Goal: Task Accomplishment & Management: Use online tool/utility

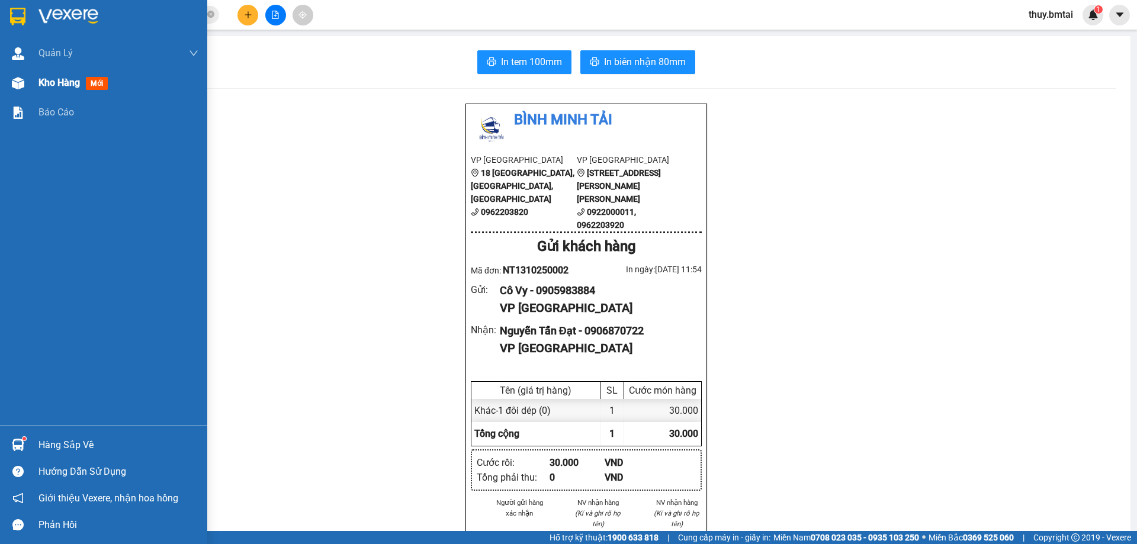
click at [75, 91] on div "Kho hàng mới" at bounding box center [118, 83] width 160 height 30
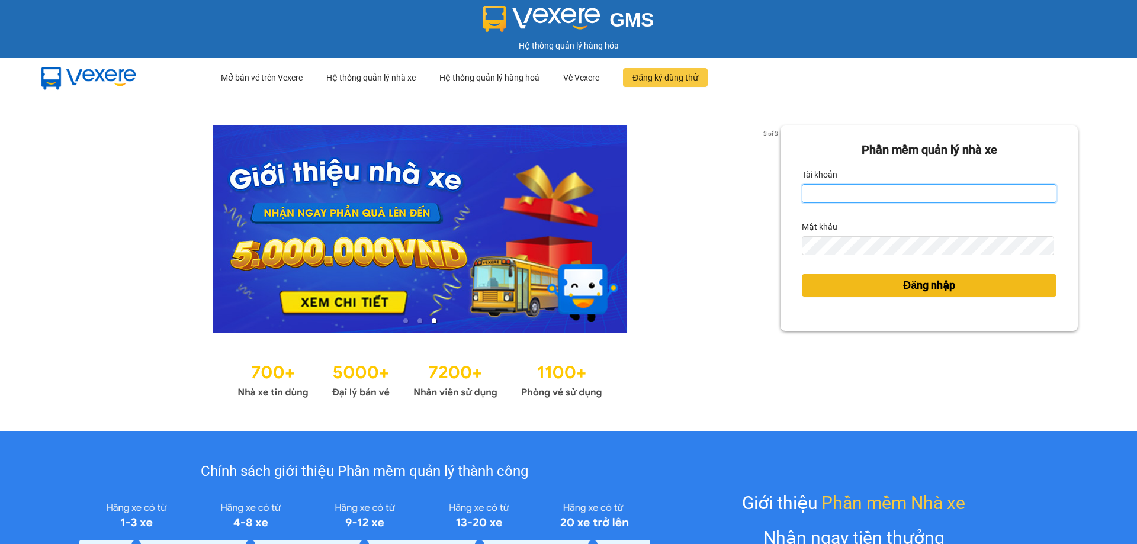
type input "thuy.bmtai"
click at [908, 282] on span "Đăng nhập" at bounding box center [929, 285] width 52 height 17
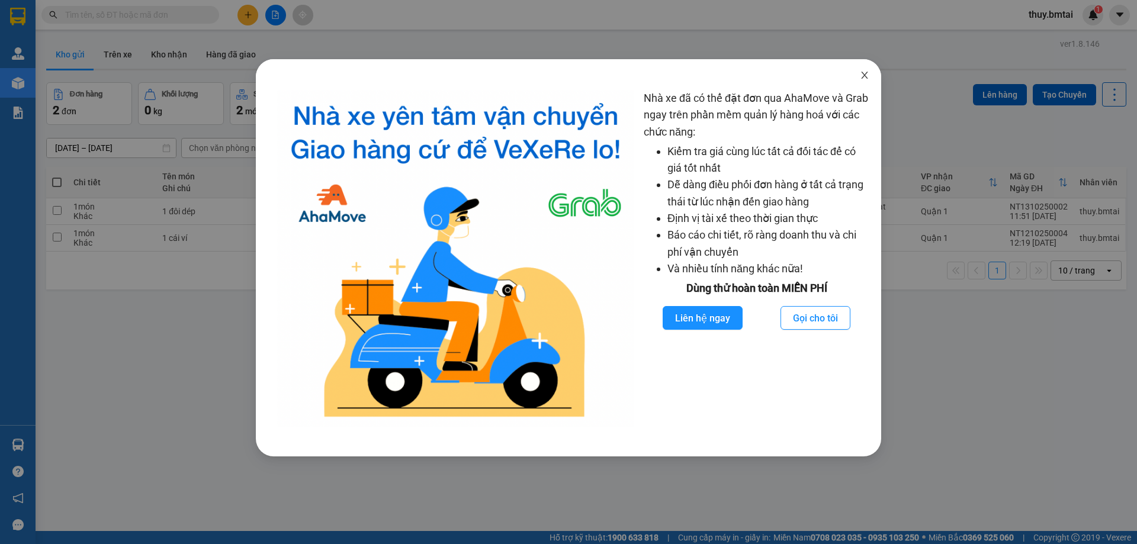
click at [865, 70] on span "Close" at bounding box center [864, 75] width 33 height 33
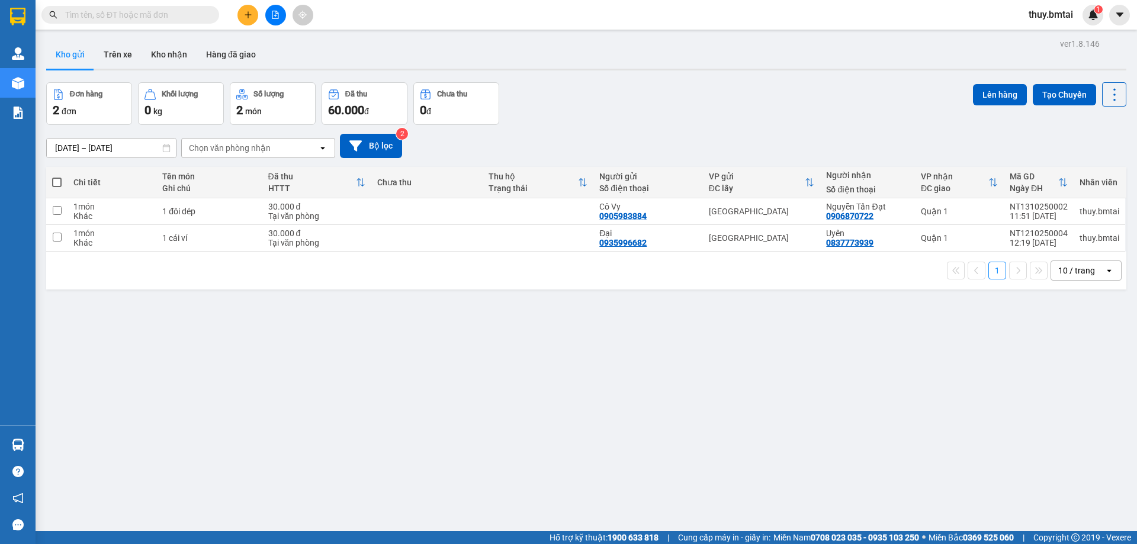
click at [523, 374] on div "ver 1.8.146 Kho gửi Trên xe Kho nhận Hàng đã giao Đơn hàng 2 đơn Khối lượng 0 k…" at bounding box center [585, 308] width 1089 height 544
click at [60, 179] on span at bounding box center [56, 182] width 9 height 9
click at [57, 176] on input "checkbox" at bounding box center [57, 176] width 0 height 0
checkbox input "true"
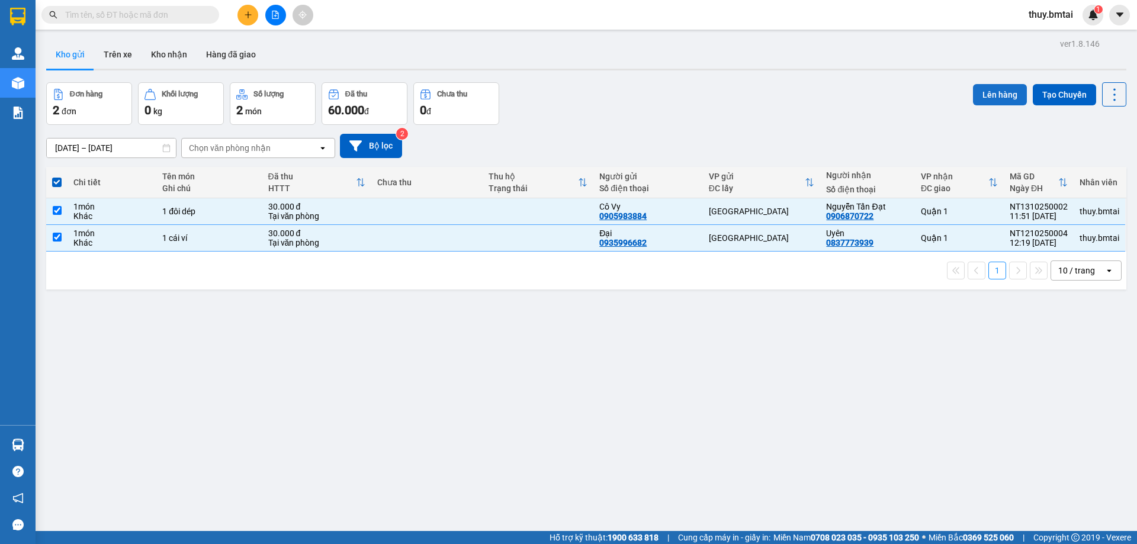
click at [981, 94] on button "Lên hàng" at bounding box center [1000, 94] width 54 height 21
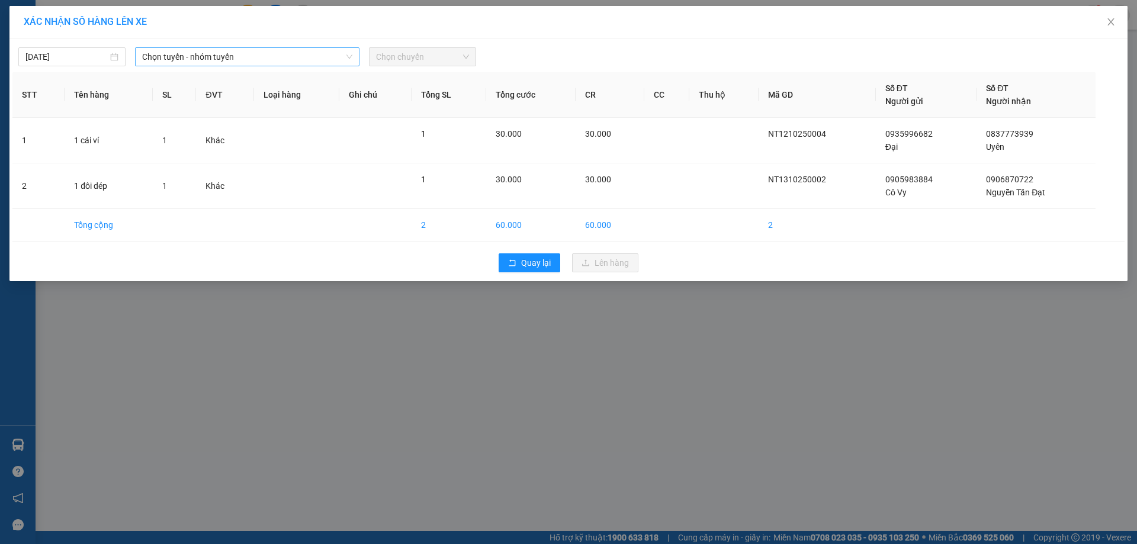
click at [231, 60] on span "Chọn tuyến - nhóm tuyến" at bounding box center [247, 57] width 210 height 18
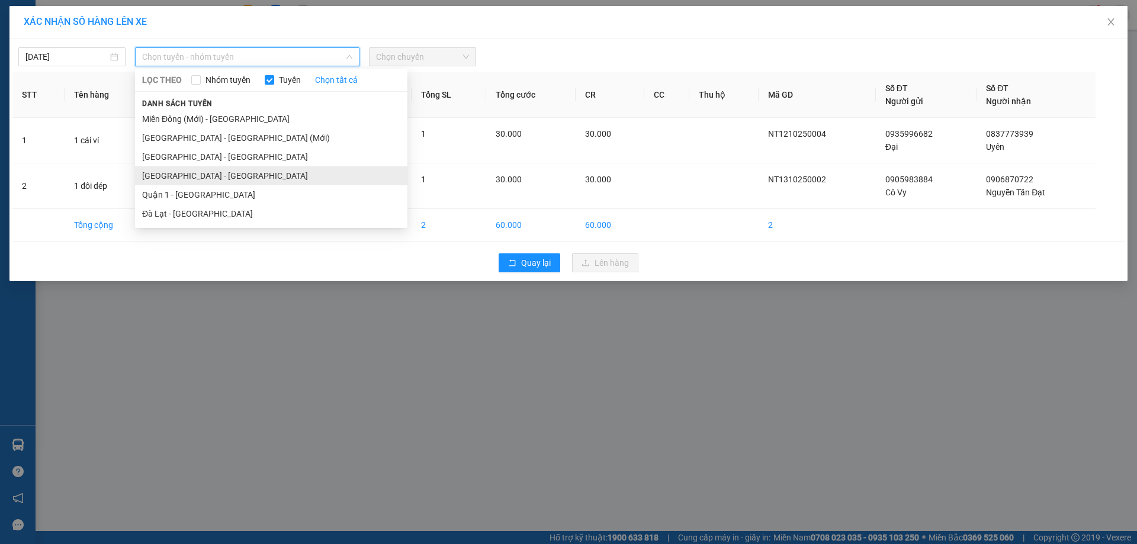
click at [198, 172] on li "Nha Trang - Quận 1" at bounding box center [271, 175] width 272 height 19
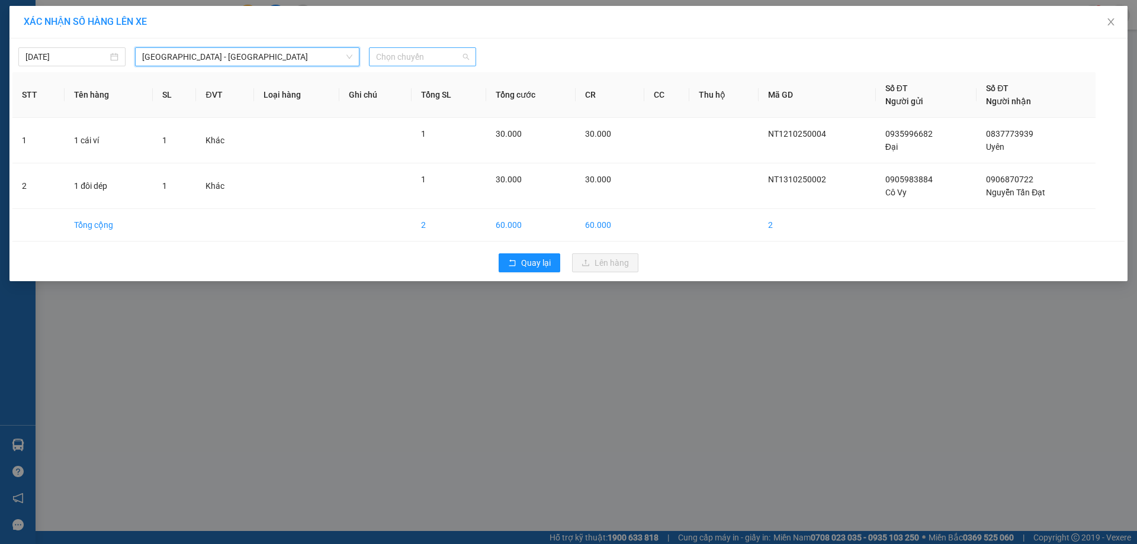
click at [419, 61] on span "Chọn chuyến" at bounding box center [422, 57] width 93 height 18
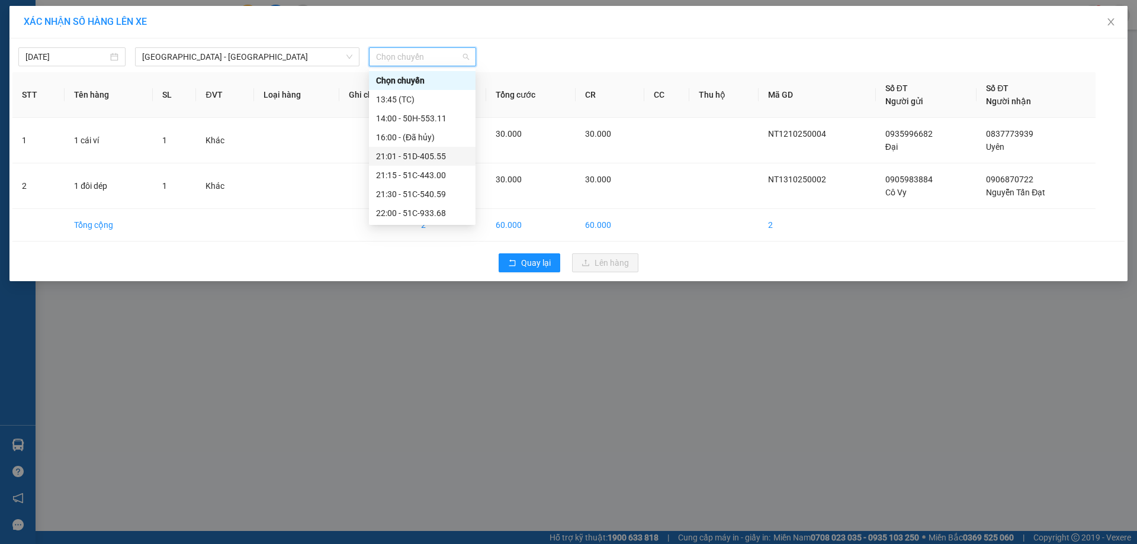
click at [404, 150] on div "21:01 - 51D-405.55" at bounding box center [422, 156] width 92 height 13
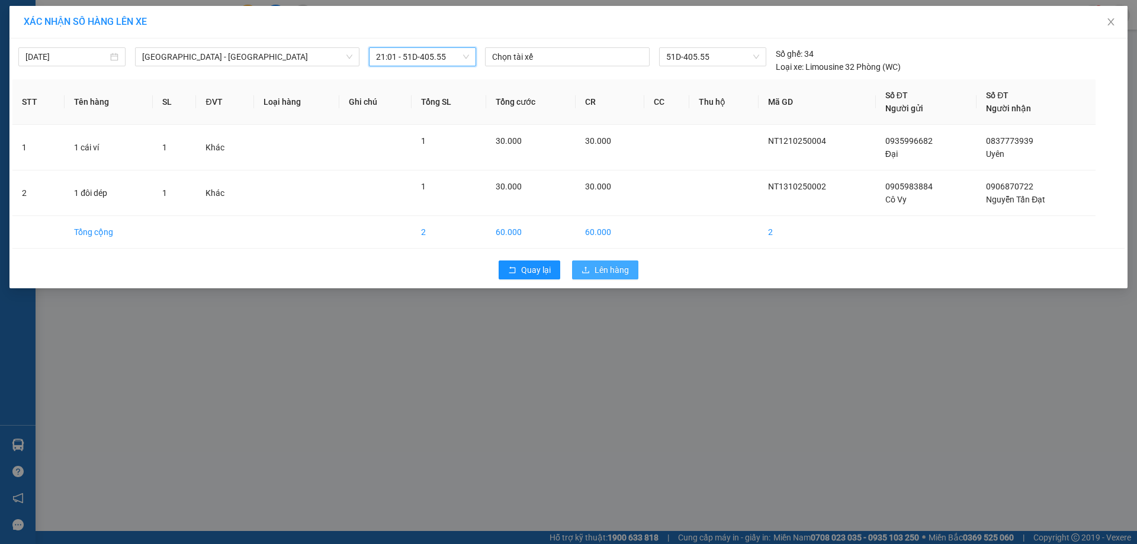
click at [601, 278] on button "Lên hàng" at bounding box center [605, 269] width 66 height 19
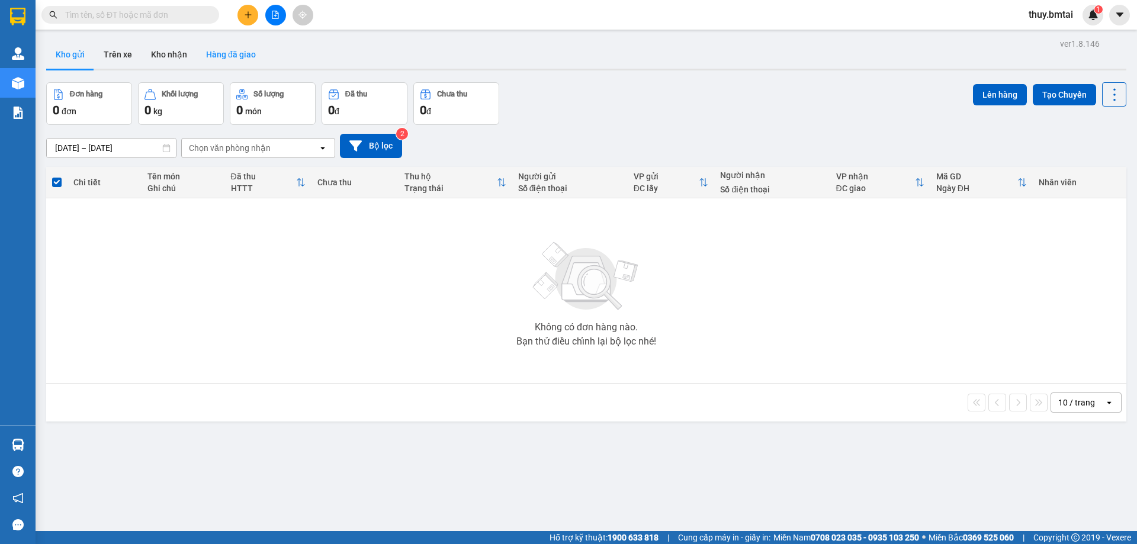
click at [197, 49] on button "Hàng đã giao" at bounding box center [231, 54] width 69 height 28
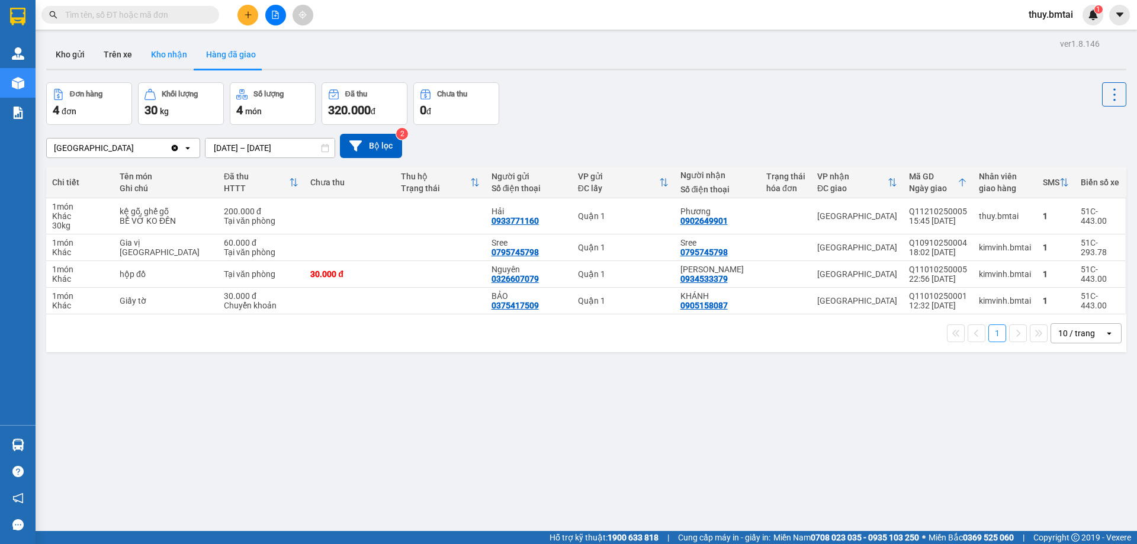
click at [163, 52] on button "Kho nhận" at bounding box center [168, 54] width 55 height 28
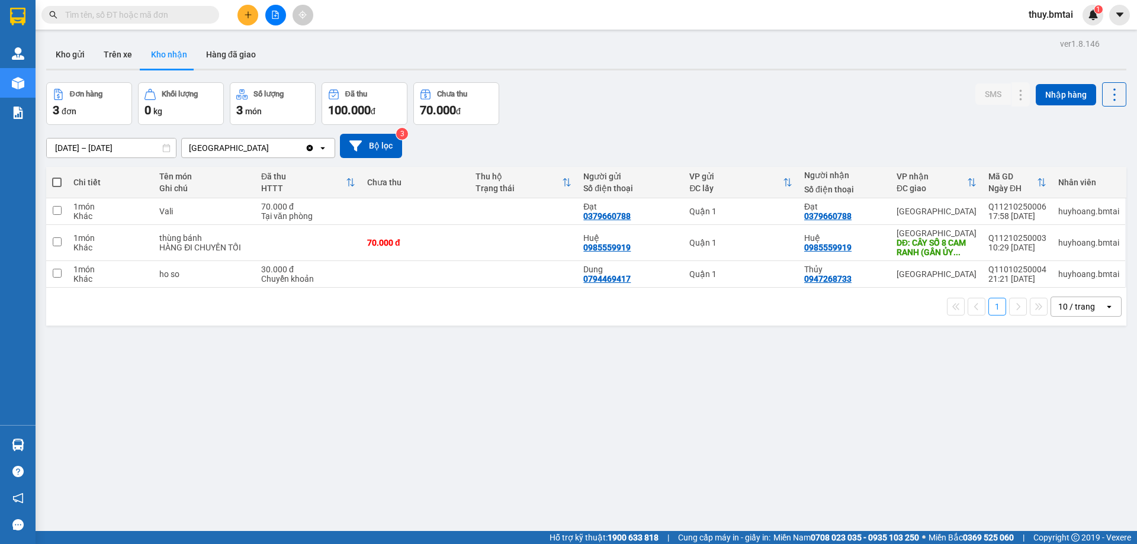
click at [151, 11] on input "text" at bounding box center [135, 14] width 140 height 13
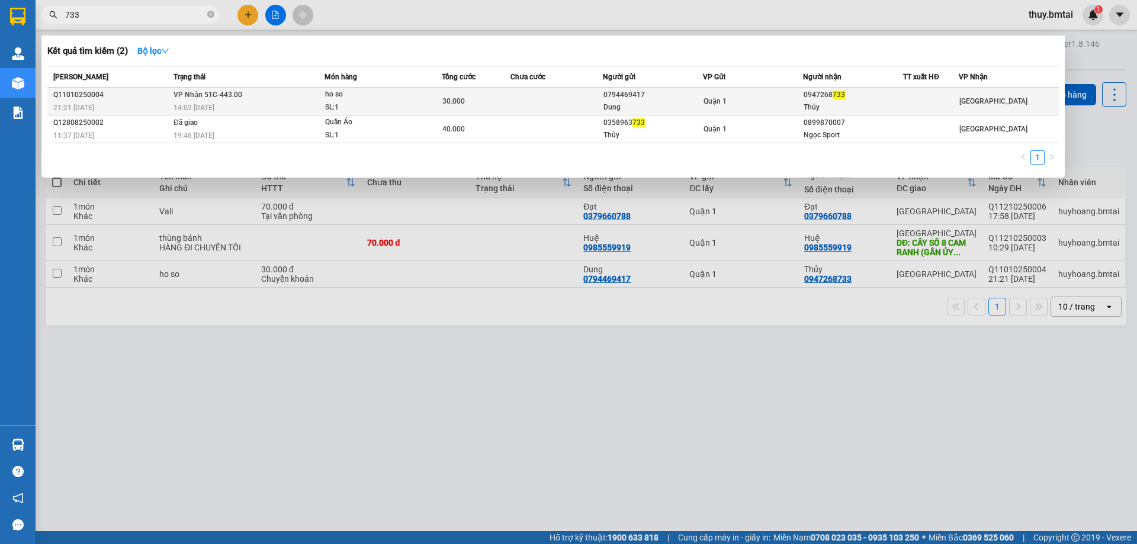
type input "733"
click at [837, 101] on div "0947268 733" at bounding box center [852, 95] width 99 height 12
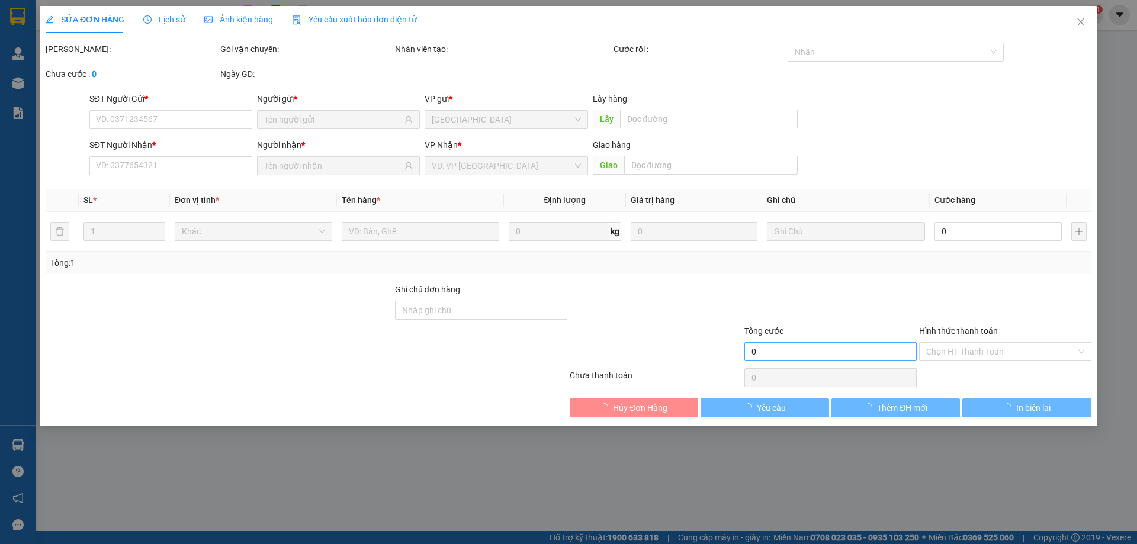
type input "0794469417"
type input "Dung"
type input "0947268733"
type input "Thủy"
type input "TM"
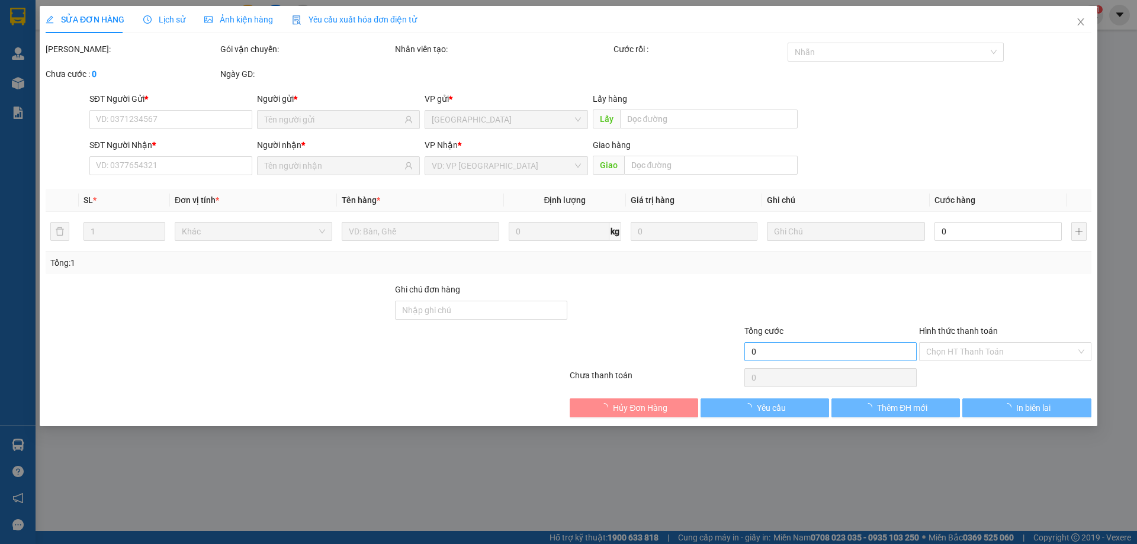
type input "30.000"
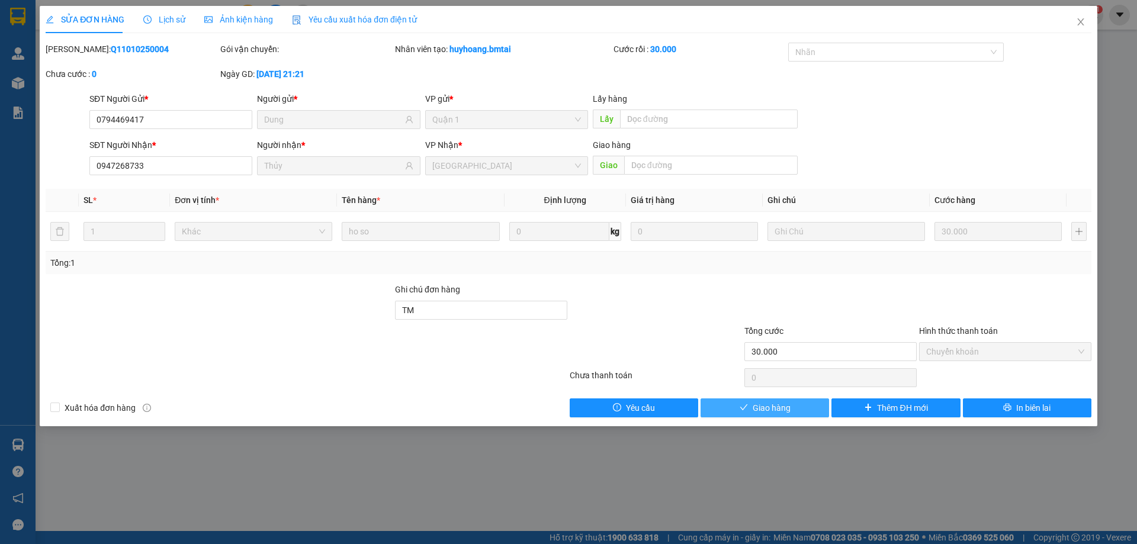
click at [804, 410] on button "Giao hàng" at bounding box center [764, 407] width 128 height 19
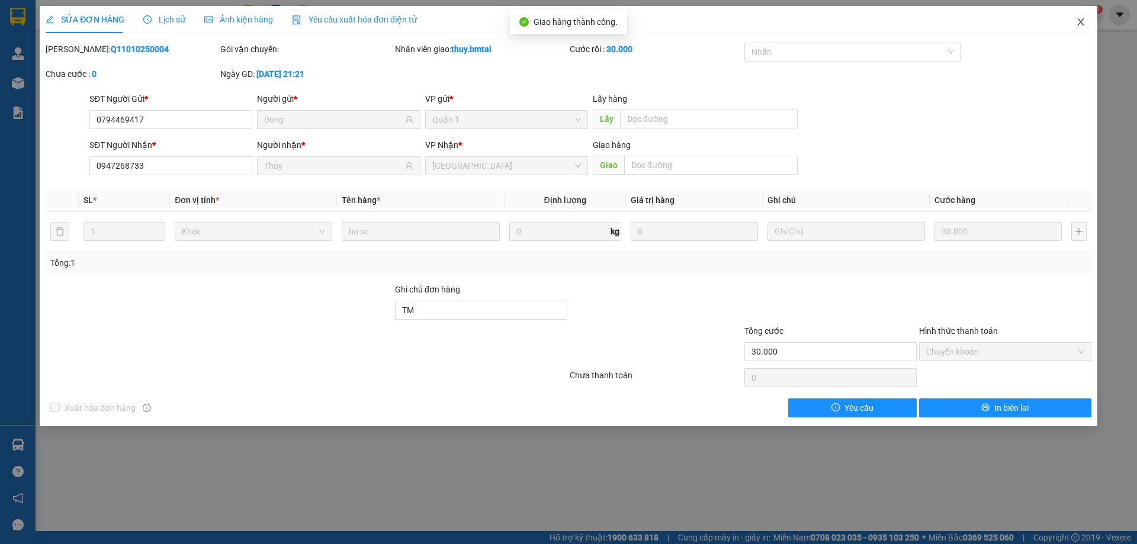
click at [1077, 22] on icon "close" at bounding box center [1080, 21] width 9 height 9
